Goal: Use online tool/utility: Use online tool/utility

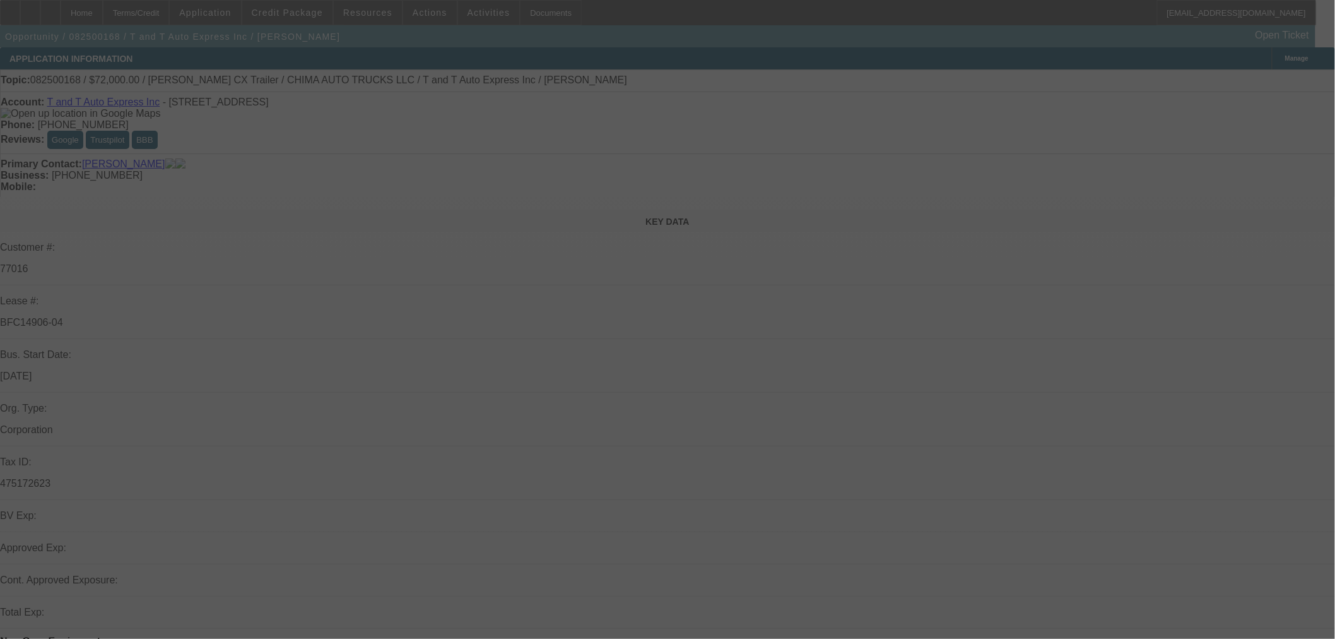
click at [1229, 83] on div at bounding box center [667, 319] width 1335 height 639
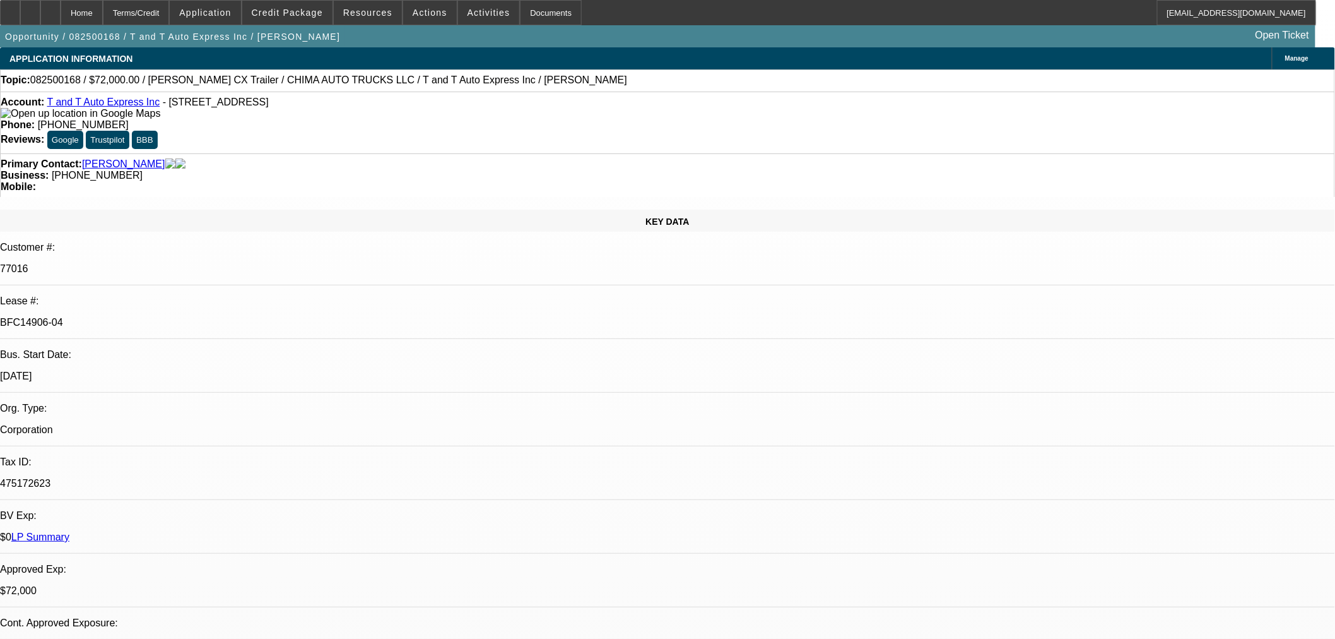
select select "0"
select select "2"
select select "0.1"
select select "4"
select select "0"
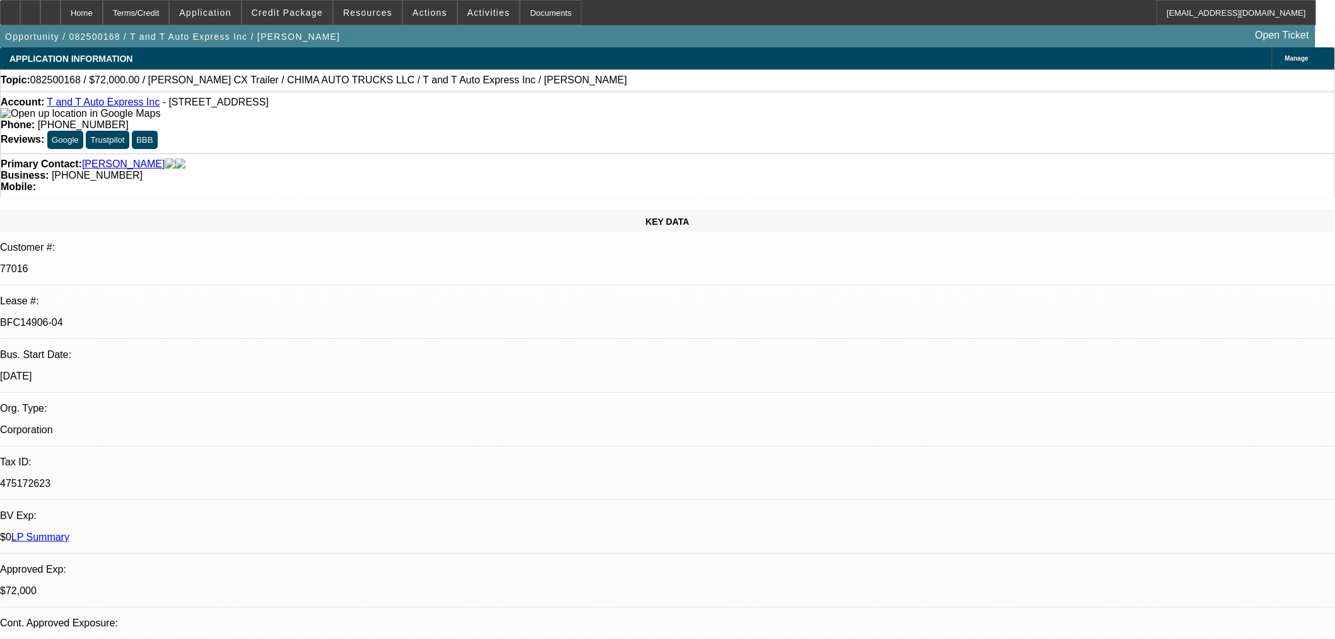
select select "2"
select select "0.1"
select select "4"
select select "0"
select select "2"
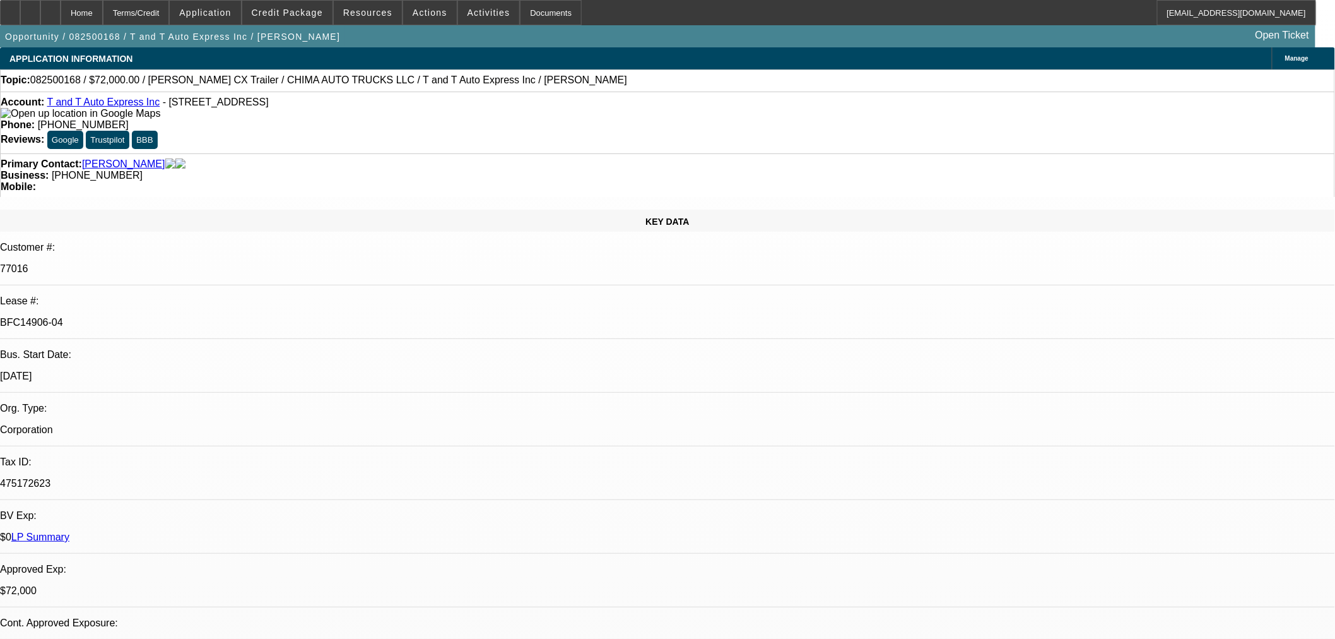
select select "0.1"
select select "4"
select select "0.15"
select select "2"
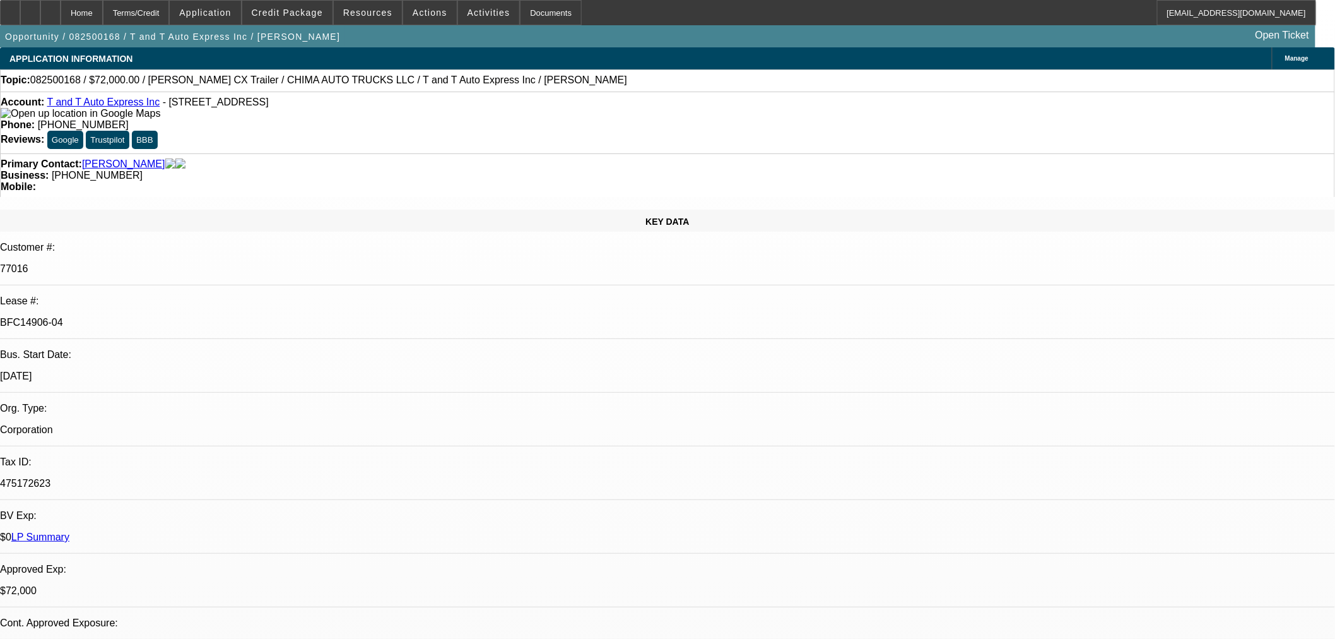
select select "0"
select select "6"
